Goal: Navigation & Orientation: Find specific page/section

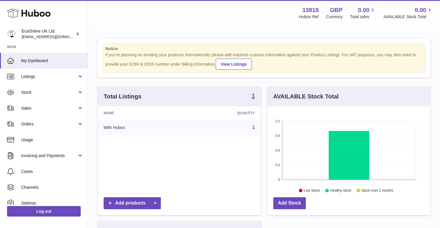
scroll to position [92, 163]
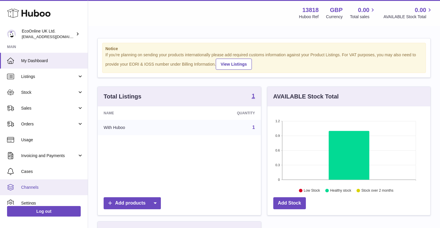
click at [36, 189] on span "Channels" at bounding box center [52, 188] width 62 height 6
